Goal: Task Accomplishment & Management: Complete application form

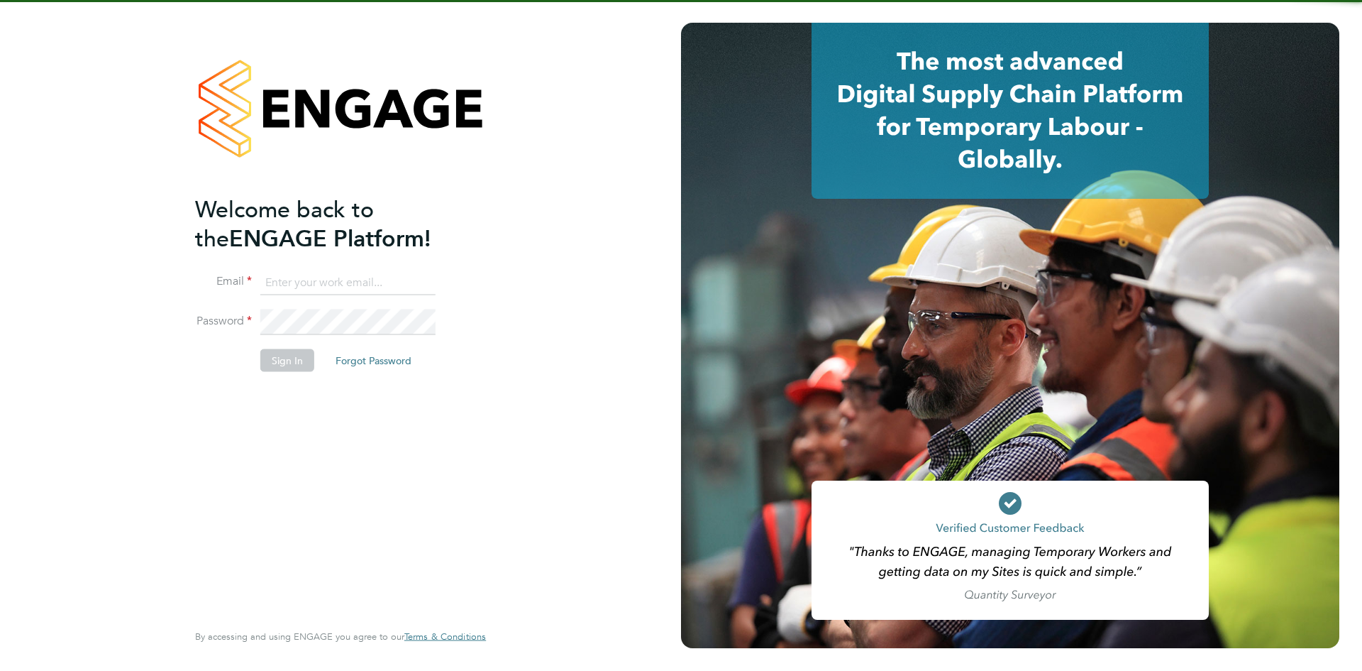
type input "[EMAIL_ADDRESS][DOMAIN_NAME]"
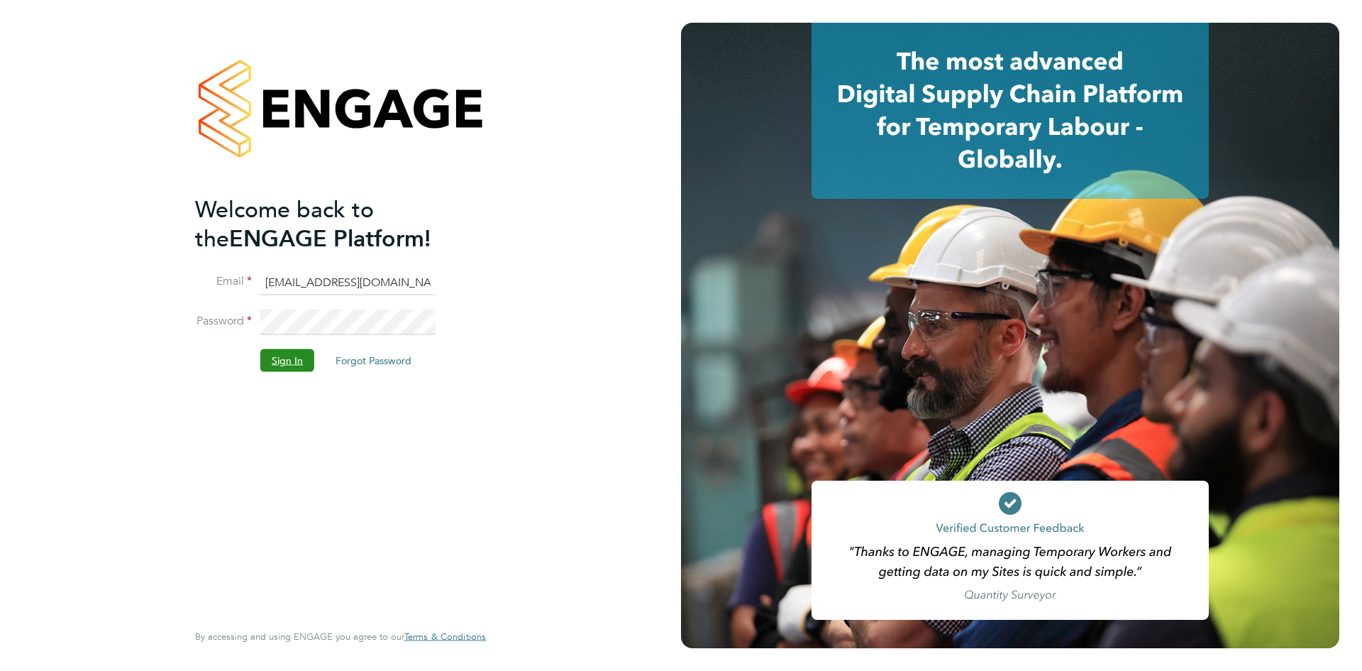
click at [285, 369] on button "Sign In" at bounding box center [287, 359] width 54 height 23
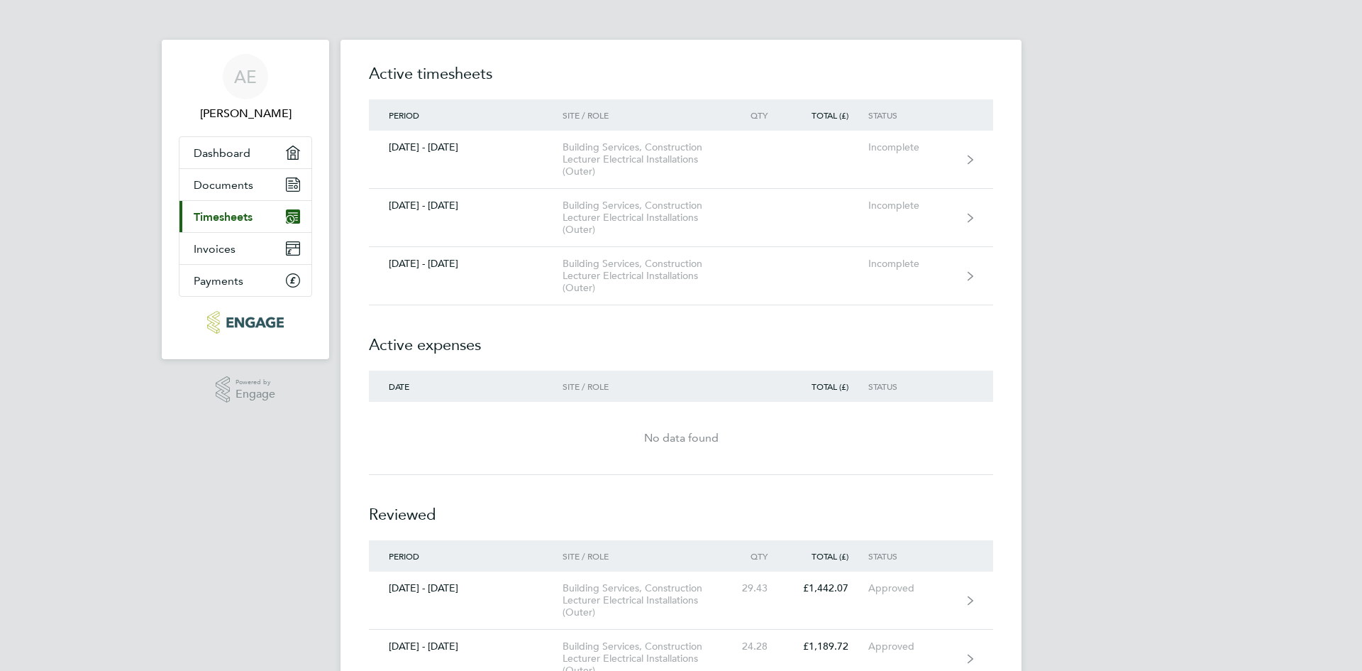
scroll to position [68, 0]
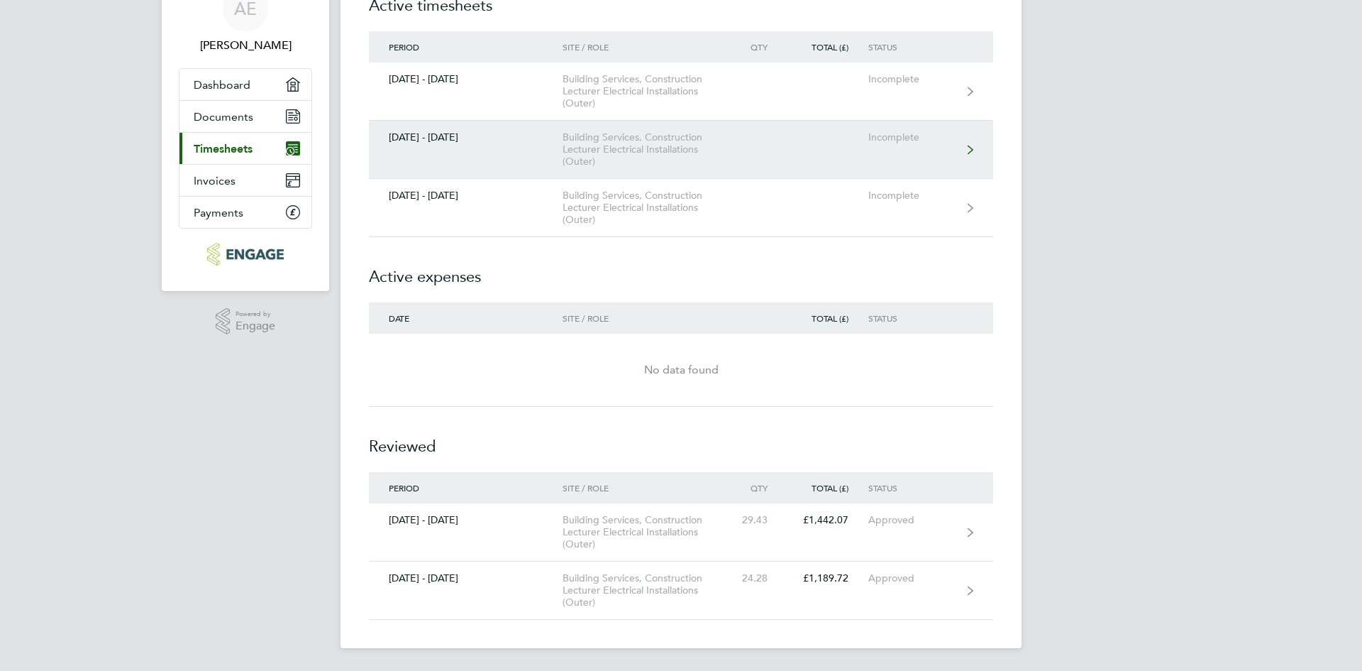
click at [500, 157] on link "15 - 21 Sept 2025 Building Services, Construction Lecturer Electrical Installat…" at bounding box center [681, 150] width 624 height 58
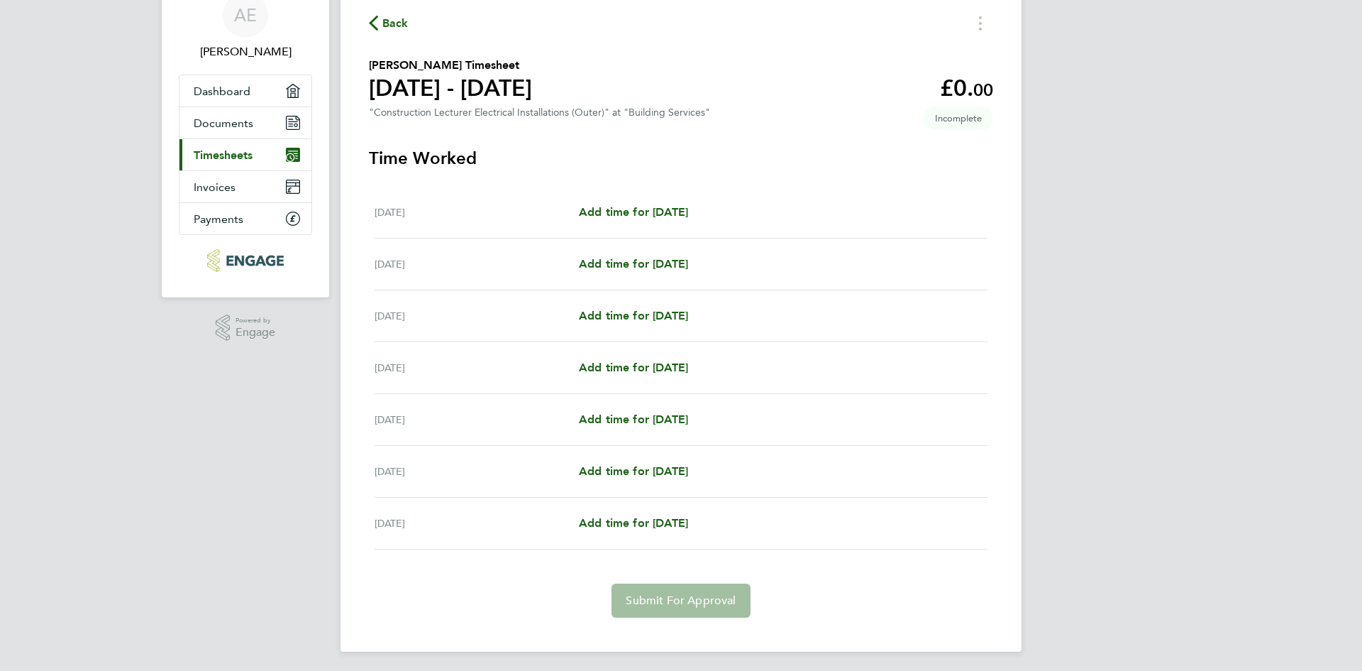
scroll to position [65, 0]
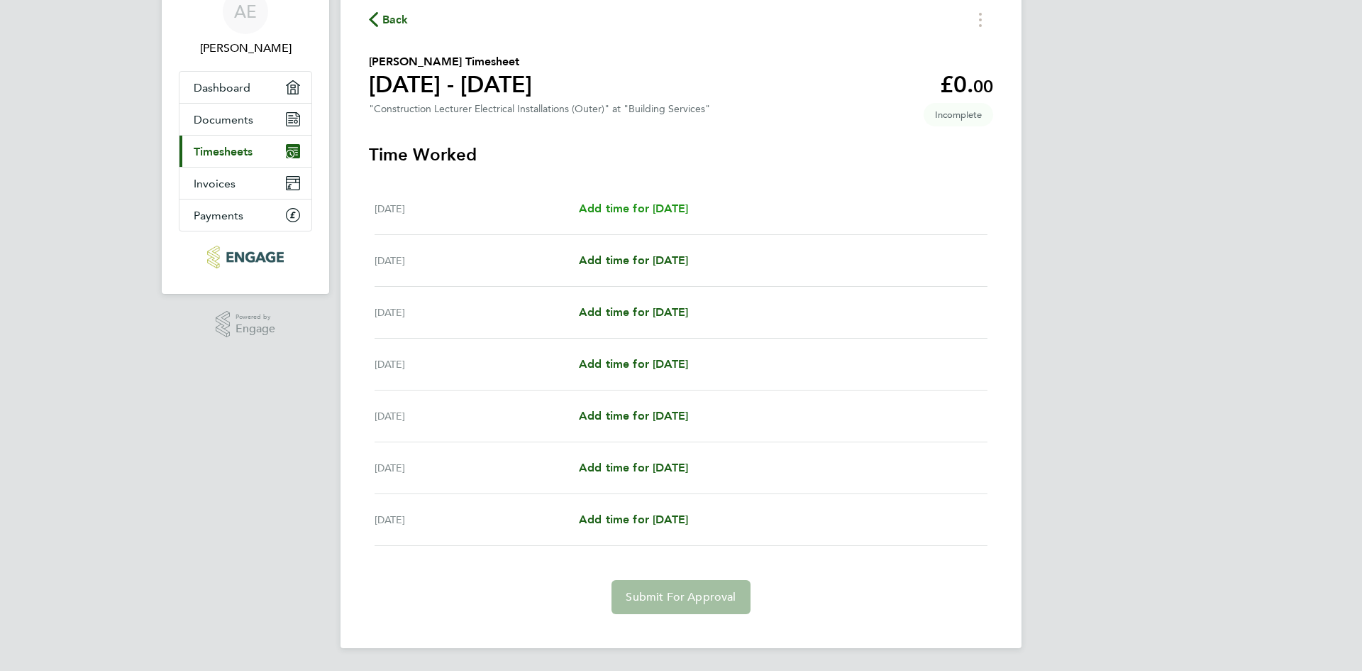
click at [636, 206] on span "Add time for Mon 15 Sep" at bounding box center [633, 208] width 109 height 13
select select "60"
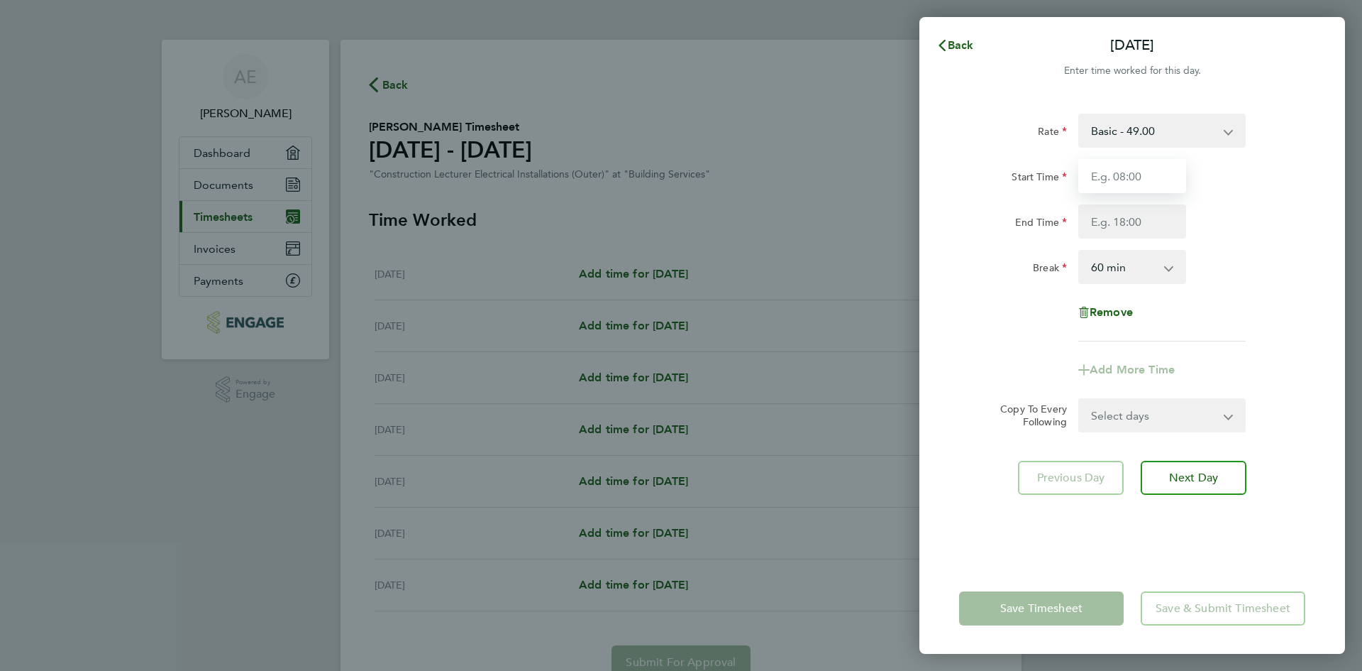
click at [1147, 174] on input "Start Time" at bounding box center [1133, 176] width 108 height 34
type input "09:00"
click at [1139, 218] on input "End Time" at bounding box center [1133, 221] width 108 height 34
type input "17:00"
click at [1152, 421] on select "Select days Day Weekday (Mon-Fri) Weekend (Sat-Sun) Tuesday Wednesday Thursday …" at bounding box center [1154, 414] width 149 height 31
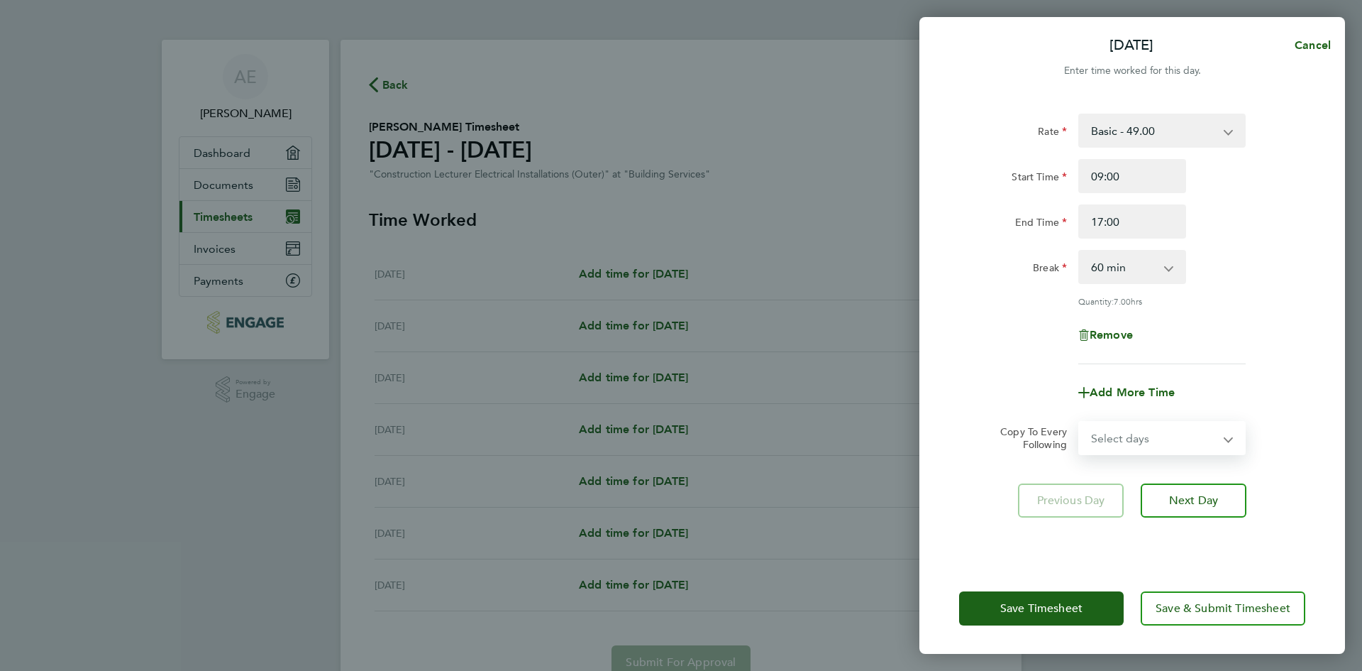
select select "WEEKDAY"
click at [1080, 422] on select "Select days Day Weekday (Mon-Fri) Weekend (Sat-Sun) Tuesday Wednesday Thursday …" at bounding box center [1154, 437] width 149 height 31
select select "2025-09-21"
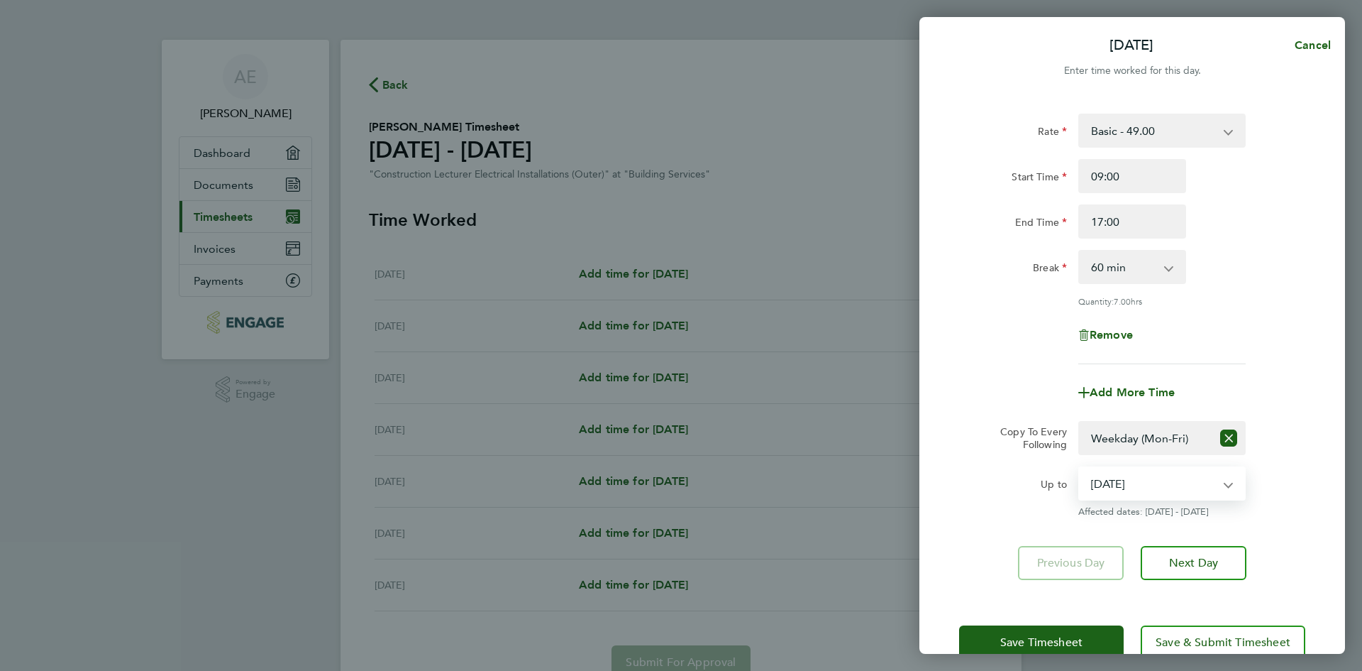
click at [1218, 483] on select "16 Sep 2025 17 Sep 2025 18 Sep 2025 19 Sep 2025 20 Sep 2025 21 Sep 2025" at bounding box center [1154, 483] width 148 height 31
click at [1308, 491] on div "Up to 16 Sep 2025 17 Sep 2025 18 Sep 2025 19 Sep 2025 20 Sep 2025 21 Sep 2025 A…" at bounding box center [1133, 491] width 358 height 51
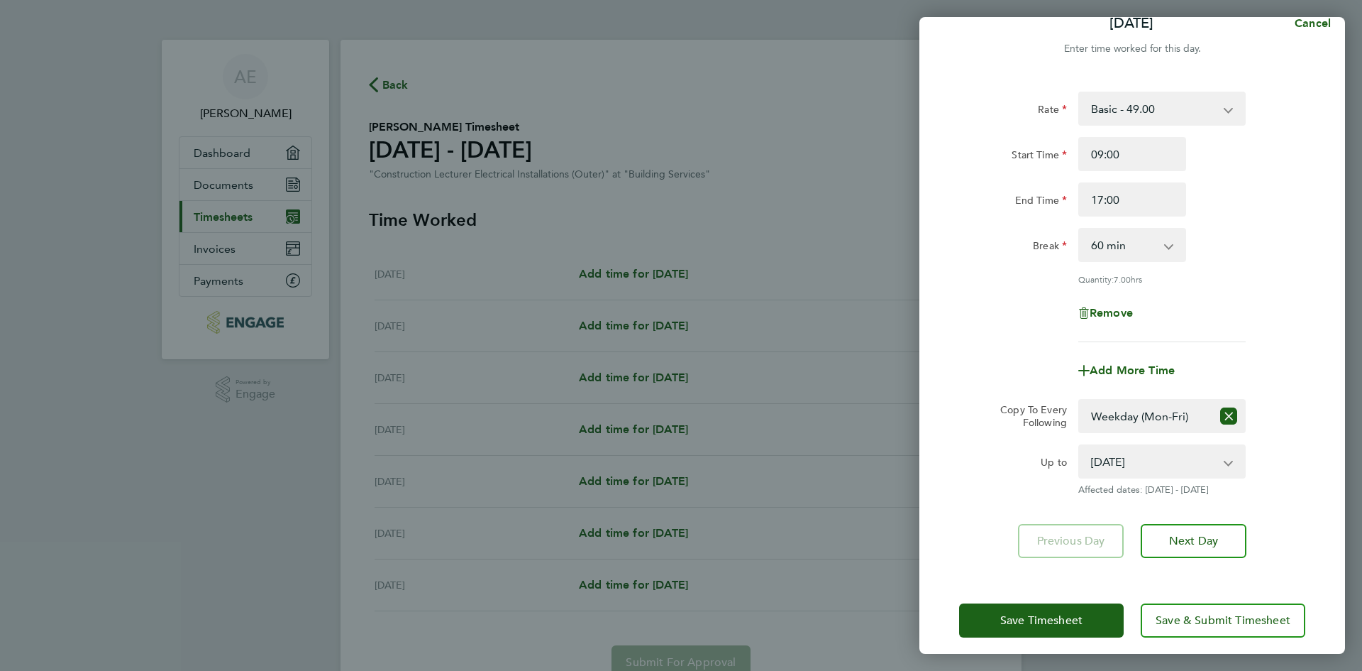
scroll to position [33, 0]
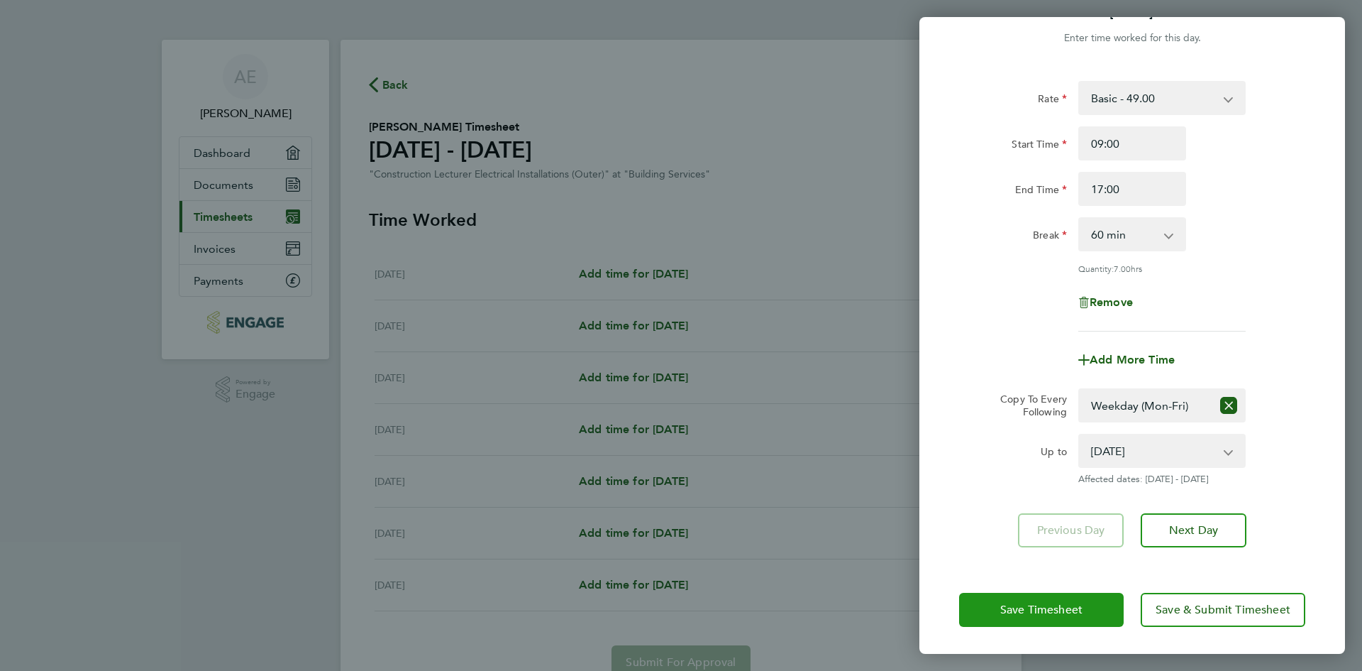
click at [1082, 610] on span "Save Timesheet" at bounding box center [1042, 609] width 82 height 14
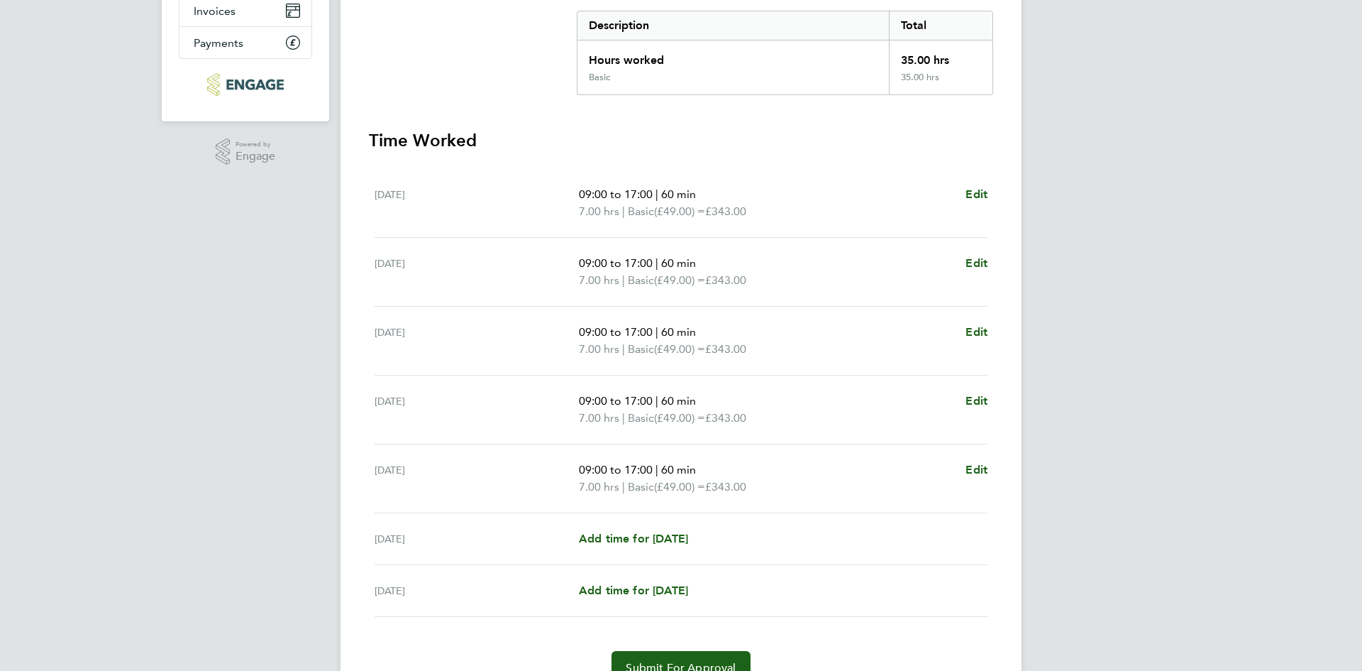
scroll to position [309, 0]
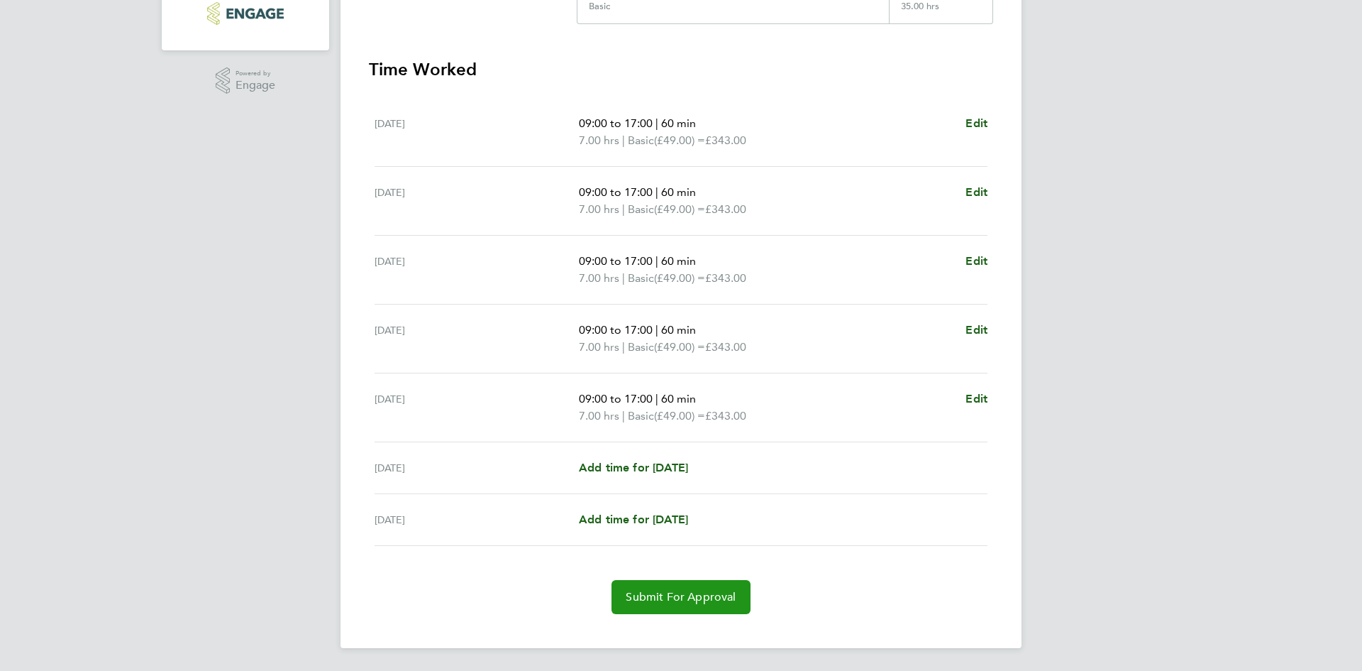
click at [683, 610] on button "Submit For Approval" at bounding box center [681, 597] width 138 height 34
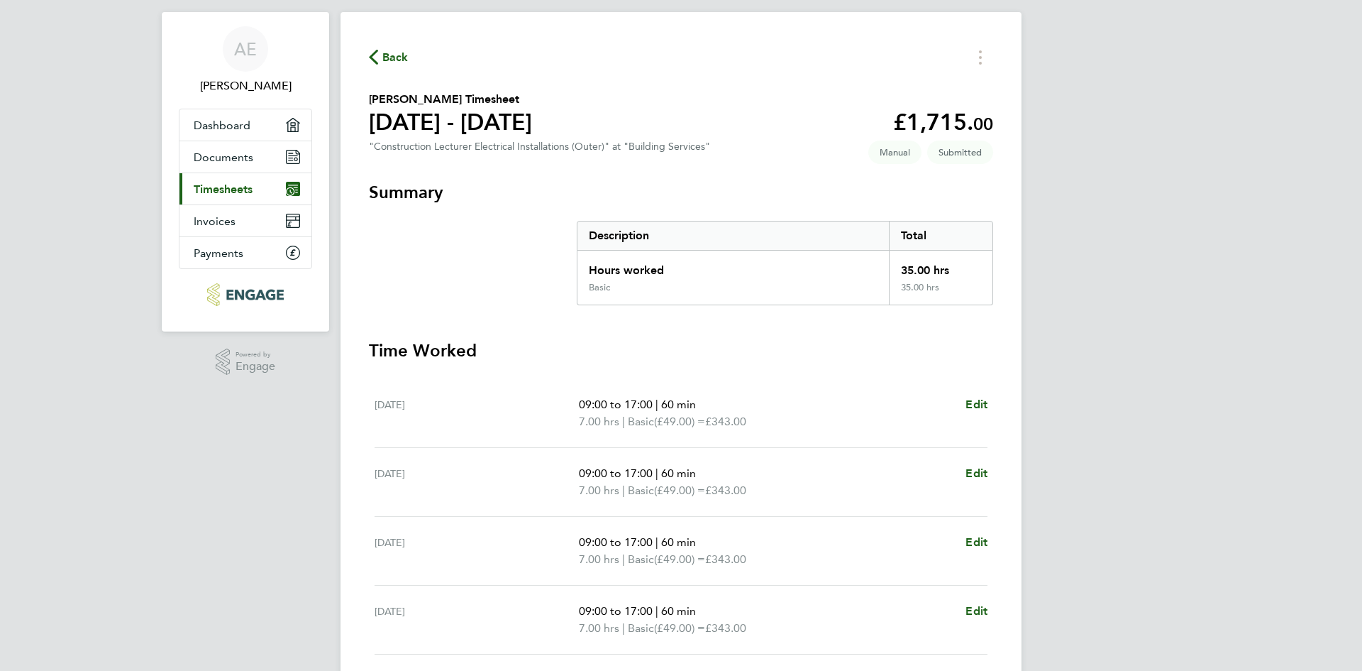
scroll to position [0, 0]
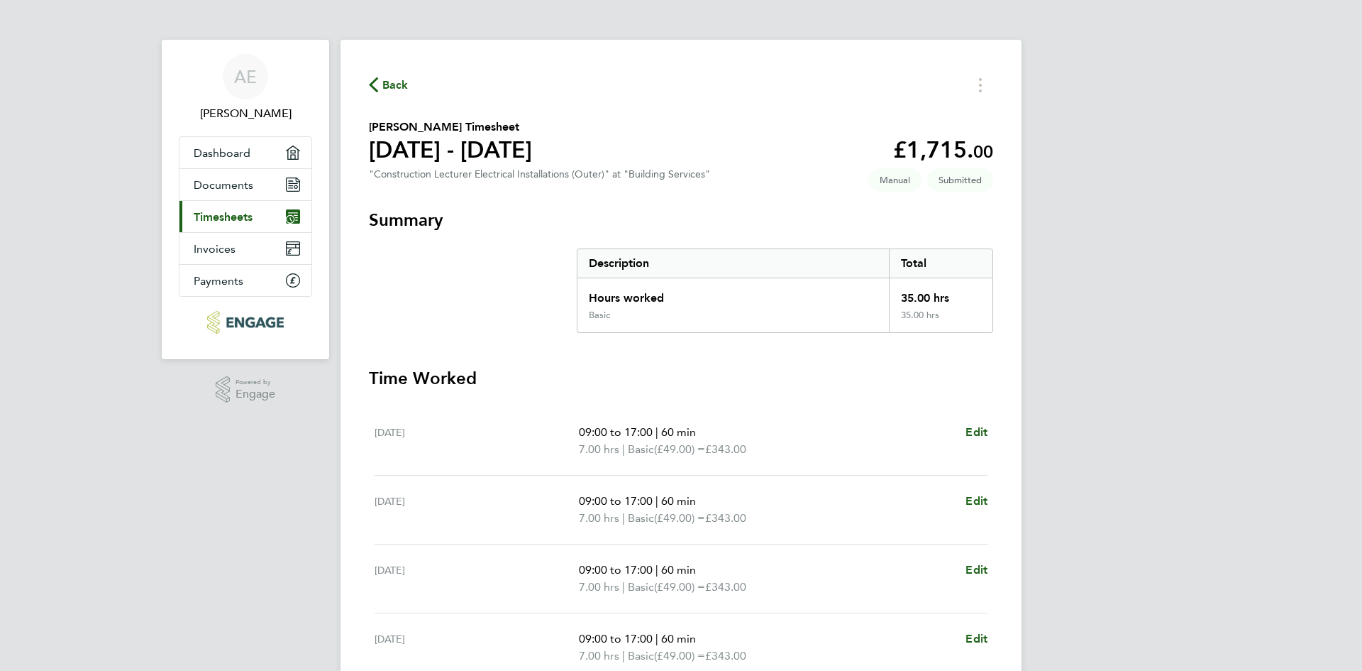
click at [385, 79] on span "Back" at bounding box center [395, 85] width 26 height 17
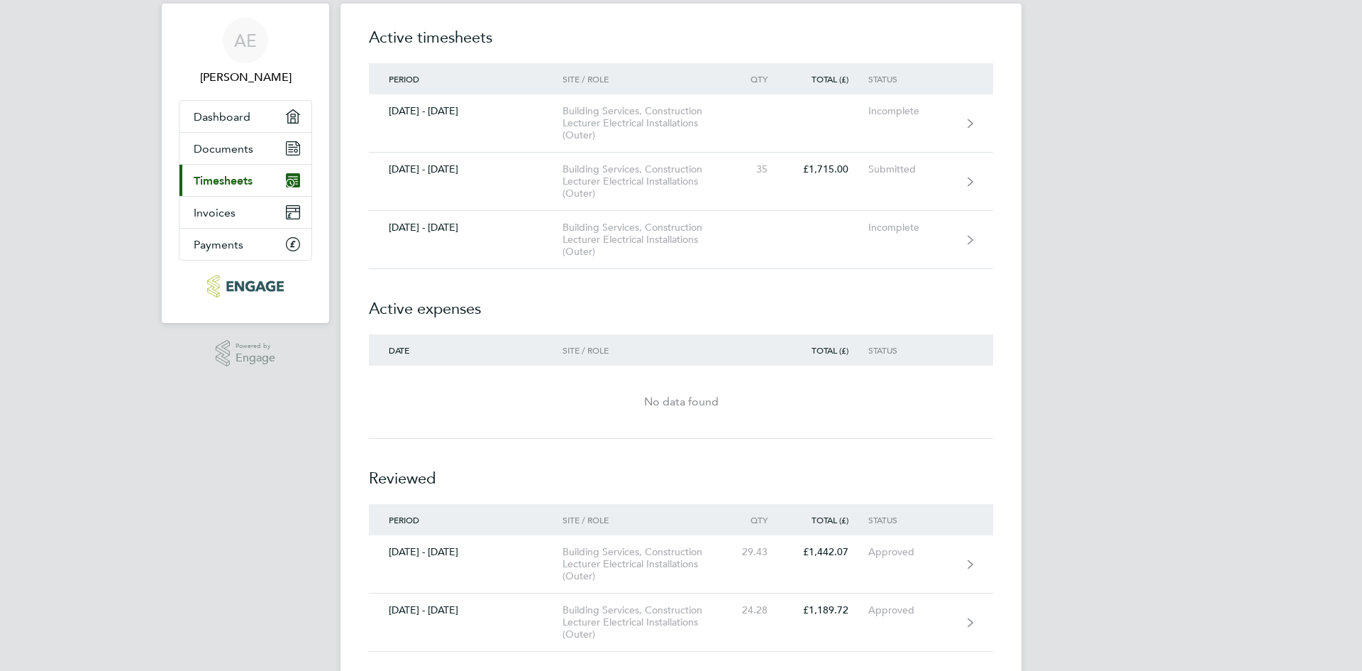
scroll to position [68, 0]
